Goal: Task Accomplishment & Management: Use online tool/utility

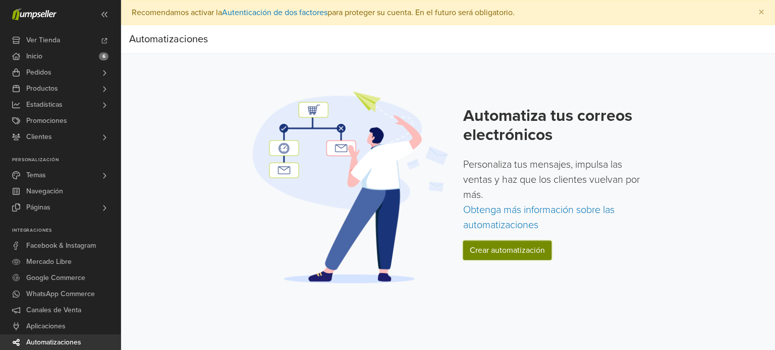
click at [491, 241] on link "Crear automatización" at bounding box center [507, 250] width 88 height 19
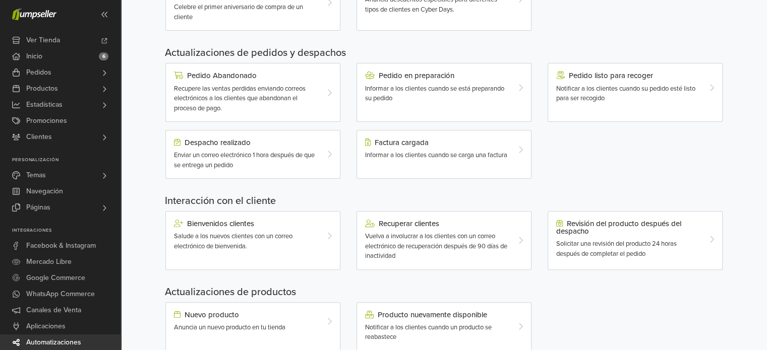
scroll to position [317, 0]
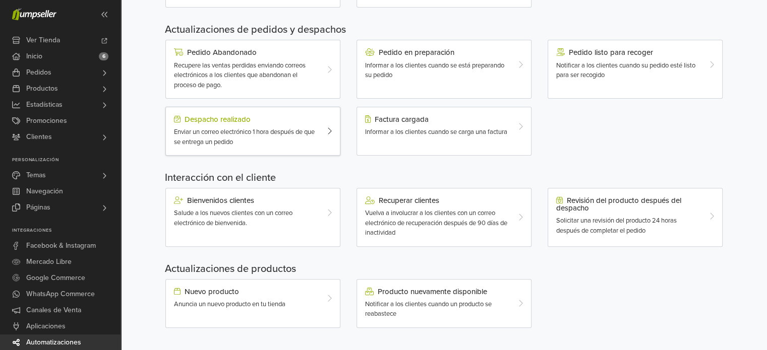
click at [326, 128] on div at bounding box center [332, 131] width 15 height 32
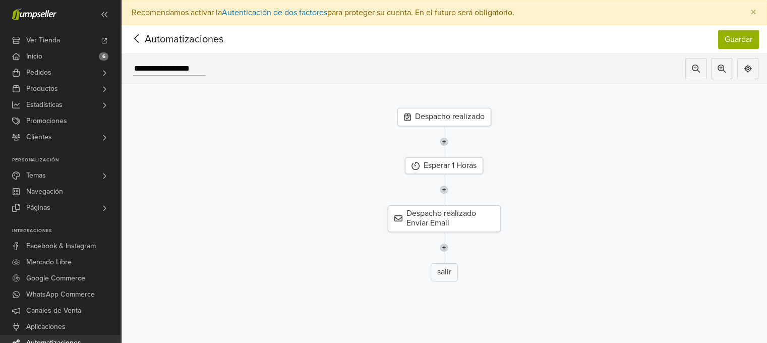
click at [140, 40] on icon at bounding box center [137, 38] width 16 height 13
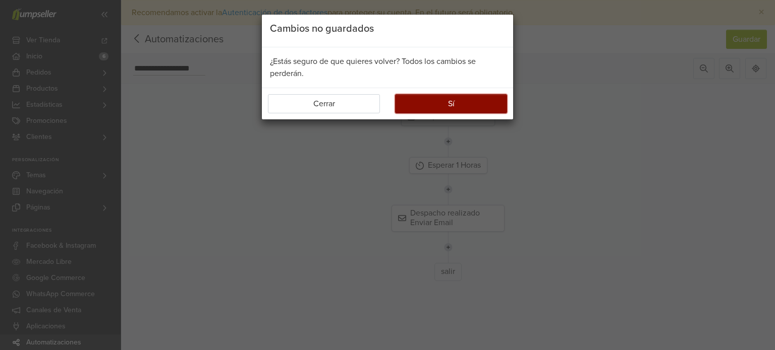
click at [436, 102] on button "Sí" at bounding box center [451, 103] width 112 height 19
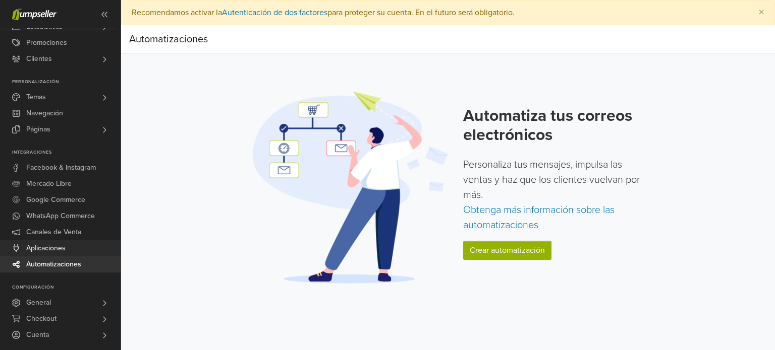
click at [63, 245] on span "Aplicaciones" at bounding box center [45, 249] width 39 height 16
